Goal: Find specific page/section: Find specific page/section

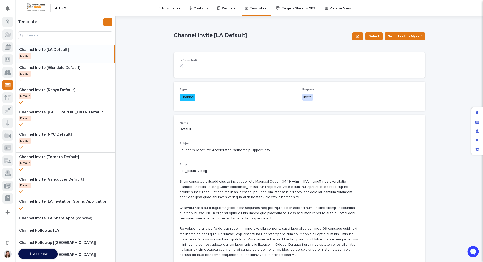
click at [194, 8] on p "Contacts" at bounding box center [201, 5] width 15 height 11
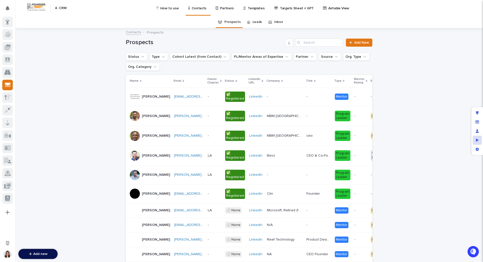
click at [477, 140] on icon "Preview as" at bounding box center [477, 139] width 3 height 3
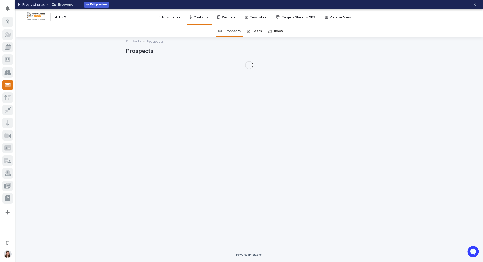
click at [47, 4] on icon "button" at bounding box center [48, 4] width 3 height 1
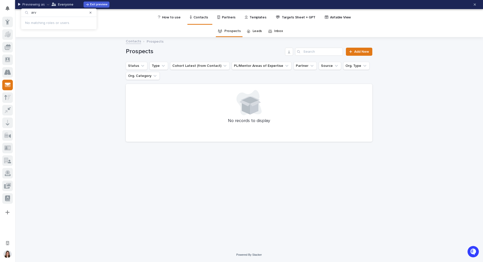
type input "arv"
click at [90, 12] on icon "button" at bounding box center [91, 13] width 2 height 2
click at [44, 86] on div "Loading... Saving… Loading... Saving… Prospects Add New Status Type Cohort Late…" at bounding box center [249, 143] width 468 height 210
click at [91, 4] on span "Exit preview" at bounding box center [98, 4] width 17 height 3
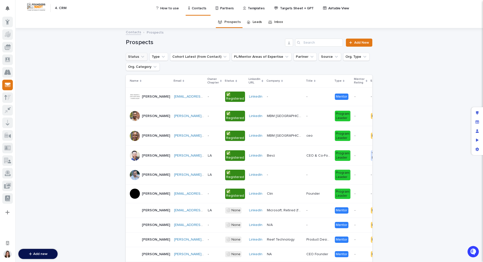
click at [141, 57] on icon "Status" at bounding box center [142, 56] width 5 height 5
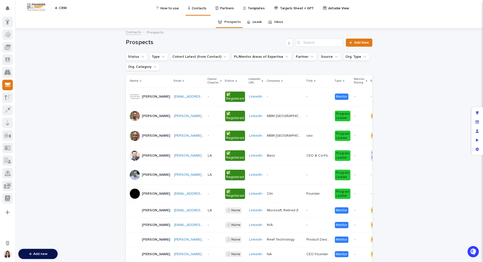
click at [288, 9] on p "Targets Sheet + GPT" at bounding box center [297, 5] width 34 height 11
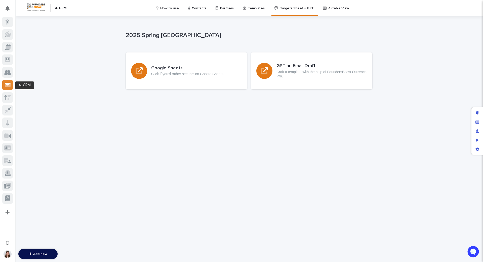
click at [8, 84] on icon at bounding box center [8, 83] width 6 height 3
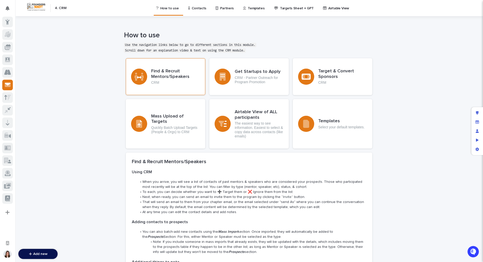
click at [168, 75] on h3 "Find & Recruit Mentors/Speakers" at bounding box center [175, 73] width 49 height 11
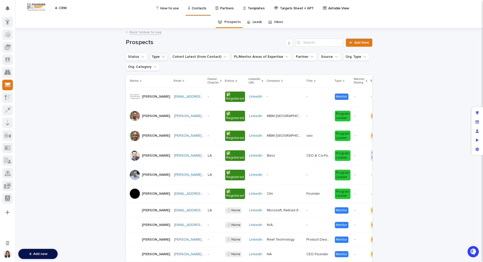
click at [162, 57] on icon "Type" at bounding box center [163, 57] width 3 height 2
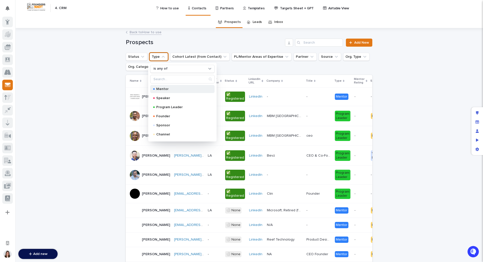
click at [160, 88] on p "Mentor" at bounding box center [181, 89] width 50 height 4
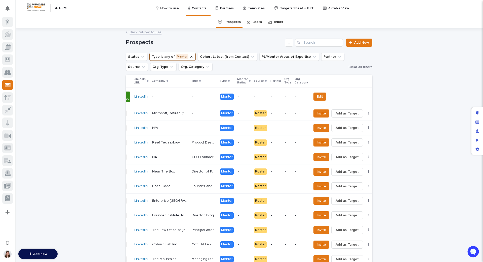
click at [364, 80] on th at bounding box center [345, 81] width 71 height 12
click at [295, 80] on p "Org. Category" at bounding box center [301, 80] width 13 height 9
click at [478, 112] on icon "Edit layout" at bounding box center [477, 113] width 3 height 4
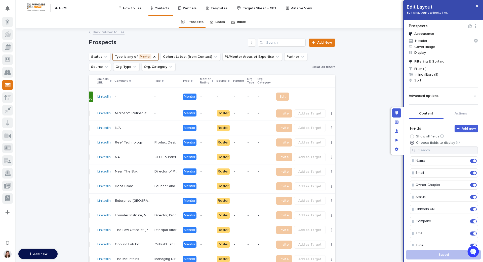
click at [308, 80] on th at bounding box center [307, 81] width 71 height 12
drag, startPoint x: 414, startPoint y: 210, endPoint x: 418, endPoint y: 207, distance: 5.4
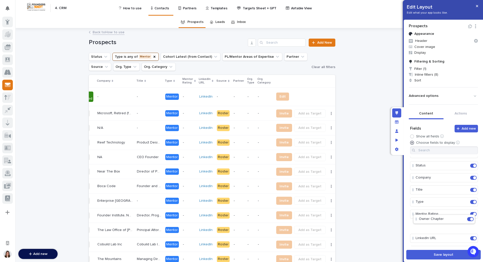
scroll to position [25, 0]
drag, startPoint x: 414, startPoint y: 186, endPoint x: 416, endPoint y: 220, distance: 34.0
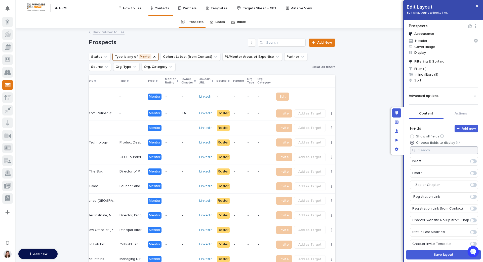
scroll to position [680, 0]
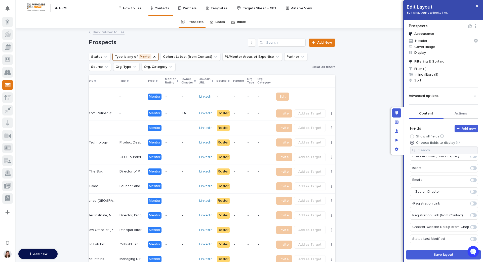
click at [456, 113] on button "Actions" at bounding box center [461, 113] width 35 height 11
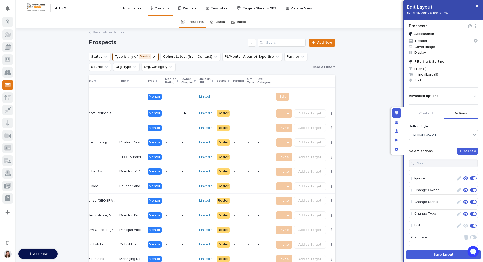
scroll to position [0, 0]
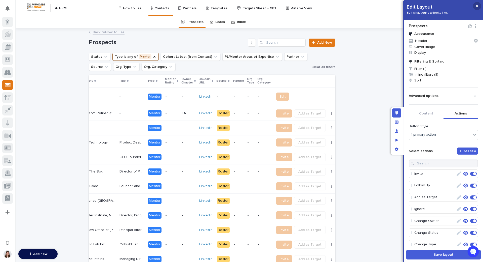
click at [477, 5] on icon "button" at bounding box center [477, 6] width 2 height 4
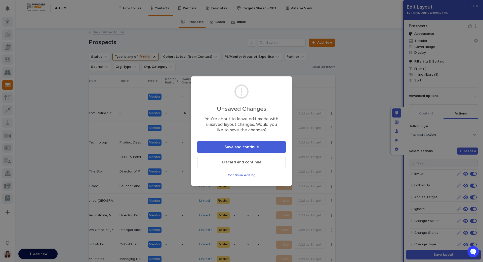
click at [244, 162] on span "Discard and continue" at bounding box center [242, 162] width 40 height 4
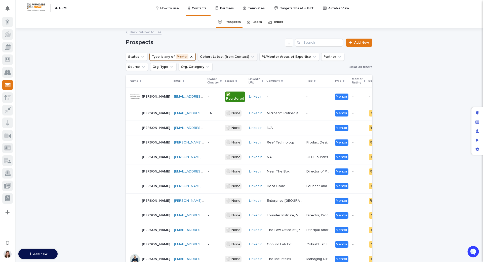
click at [250, 57] on icon "Cohort Latest (from Contact)" at bounding box center [252, 56] width 5 height 5
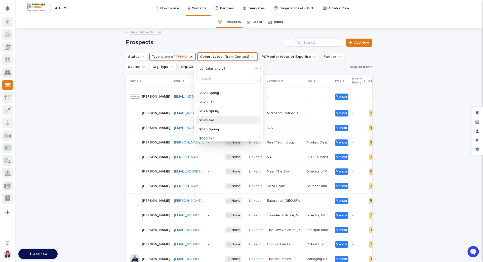
scroll to position [99, 0]
click at [214, 126] on p "2025 Spring" at bounding box center [225, 126] width 53 height 4
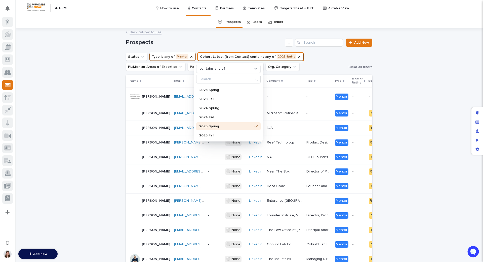
click at [307, 60] on ul "Status Type is any of Mentor Cohort Latest (from Contact) contains any of 2025 …" at bounding box center [236, 62] width 223 height 20
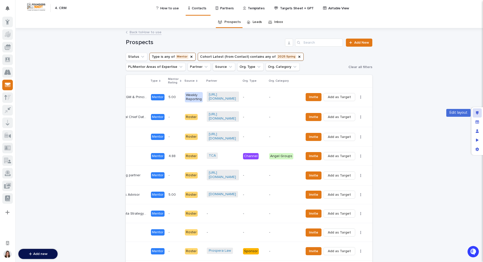
click at [477, 113] on icon "Edit layout" at bounding box center [477, 113] width 3 height 4
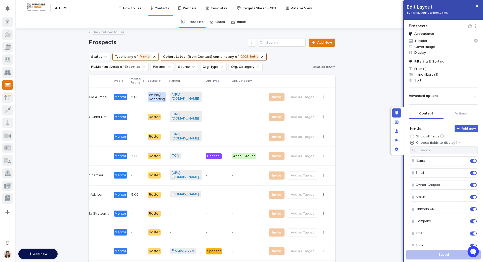
click at [289, 81] on th at bounding box center [300, 81] width 71 height 12
click at [461, 114] on button "Actions" at bounding box center [461, 113] width 35 height 11
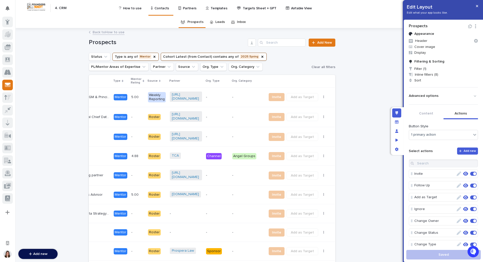
scroll to position [1, 0]
click at [479, 6] on button "button" at bounding box center [477, 6] width 8 height 8
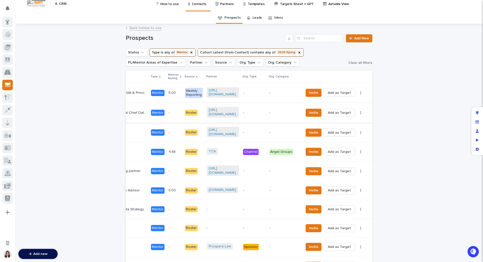
scroll to position [0, 0]
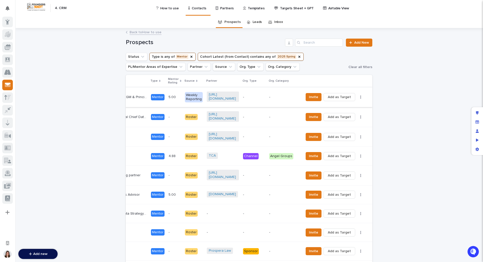
click at [360, 97] on button "button" at bounding box center [360, 97] width 7 height 4
